Goal: Navigation & Orientation: Find specific page/section

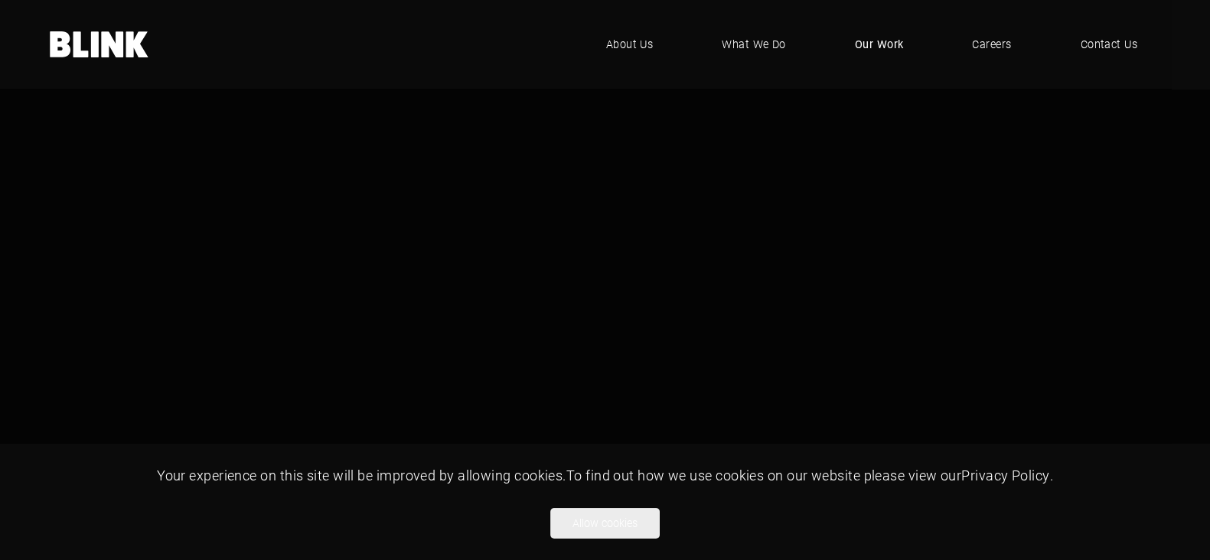
click at [887, 40] on span "Our Work" at bounding box center [879, 44] width 49 height 17
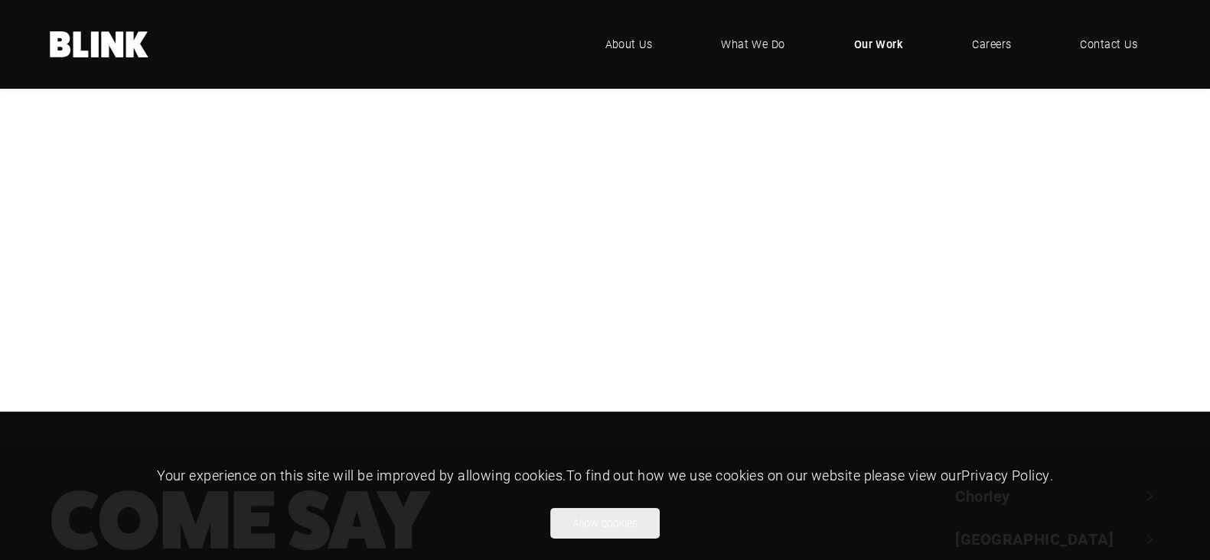
scroll to position [366, 0]
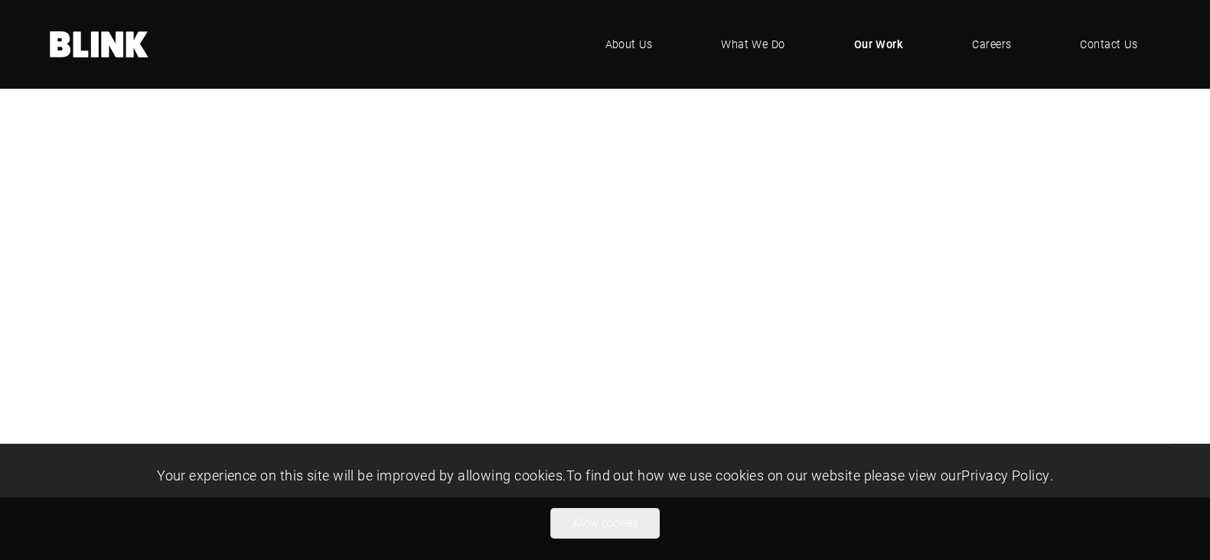
drag, startPoint x: 1224, startPoint y: 129, endPoint x: 1189, endPoint y: 207, distance: 85.3
click at [1189, 223] on html ".blink-logo-wh10cxjsy-cls-1{fill:#fff;} BLINK - where creative comes to life .u…" at bounding box center [605, 285] width 1210 height 1326
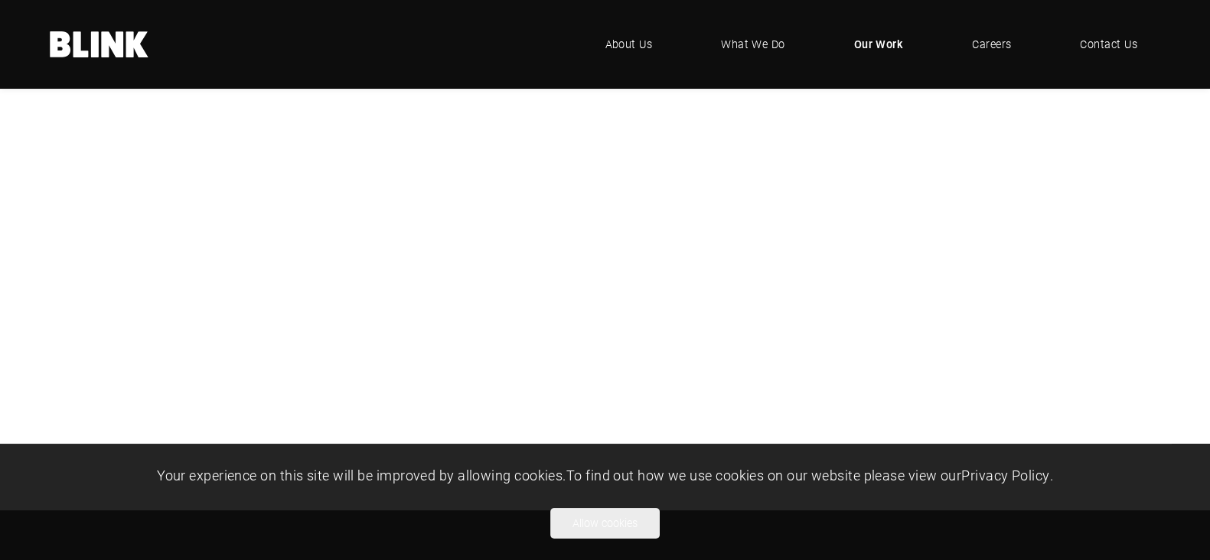
drag, startPoint x: 1201, startPoint y: 142, endPoint x: 938, endPoint y: 34, distance: 283.8
click at [1210, 37] on html ".blink-logo-wh10cxjsy-cls-1{fill:#fff;} BLINK - where creative comes to life .u…" at bounding box center [605, 297] width 1210 height 1326
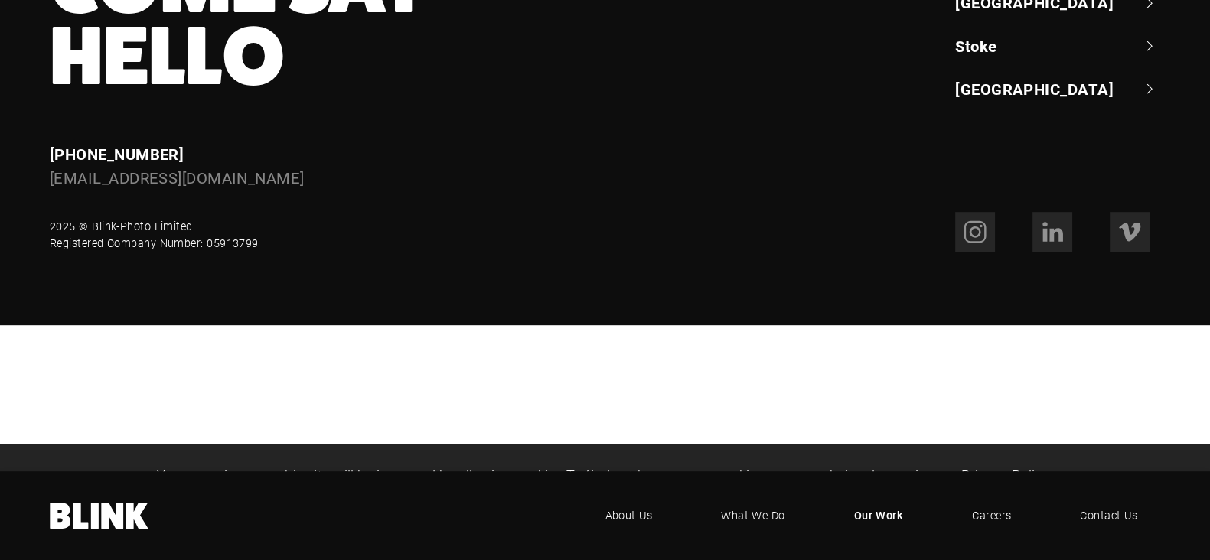
scroll to position [0, 0]
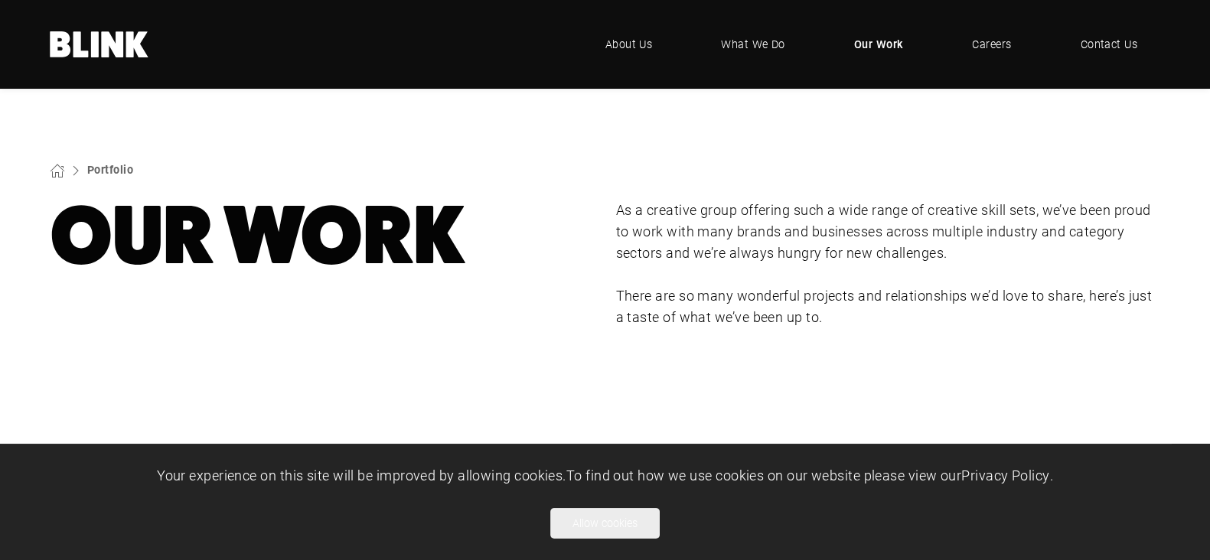
click at [879, 44] on span "Our Work" at bounding box center [879, 44] width 50 height 17
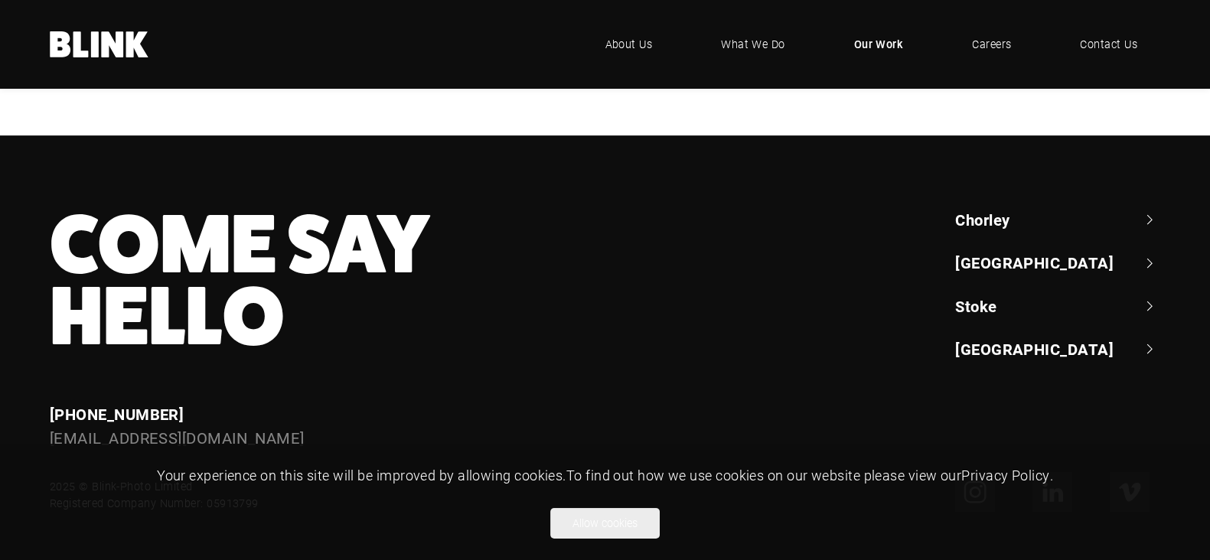
scroll to position [807, 0]
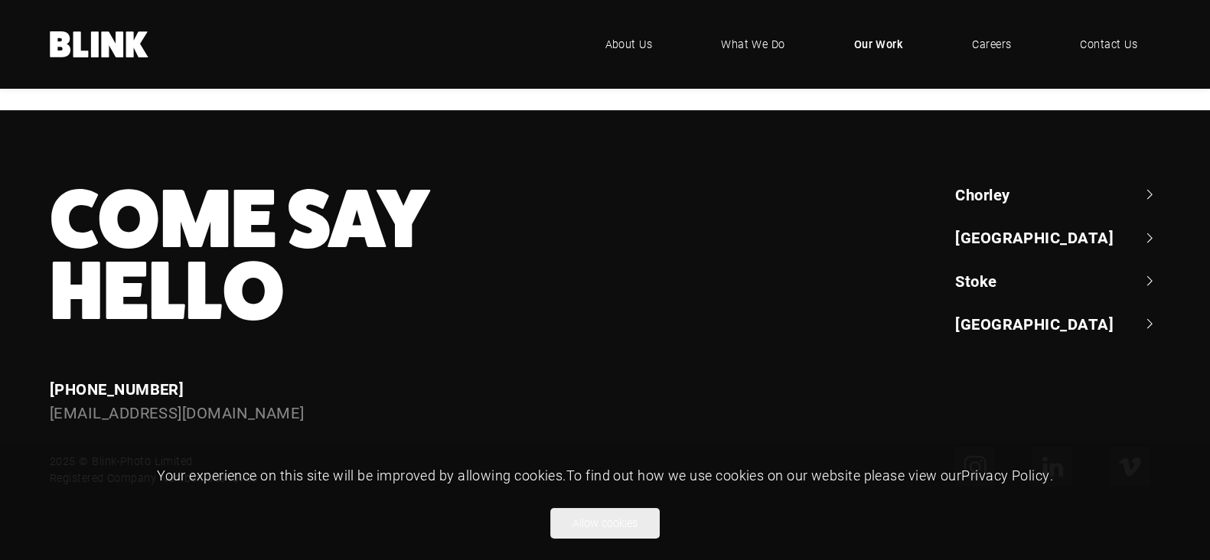
drag, startPoint x: 1208, startPoint y: 346, endPoint x: 1190, endPoint y: 435, distance: 91.4
click at [0, 0] on div "Booths Booths Geepas Geepas Lampenwelt Lampenwelt NBrown NBrown Bathroom Brands…" at bounding box center [0, 0] width 0 height 0
